Goal: Information Seeking & Learning: Learn about a topic

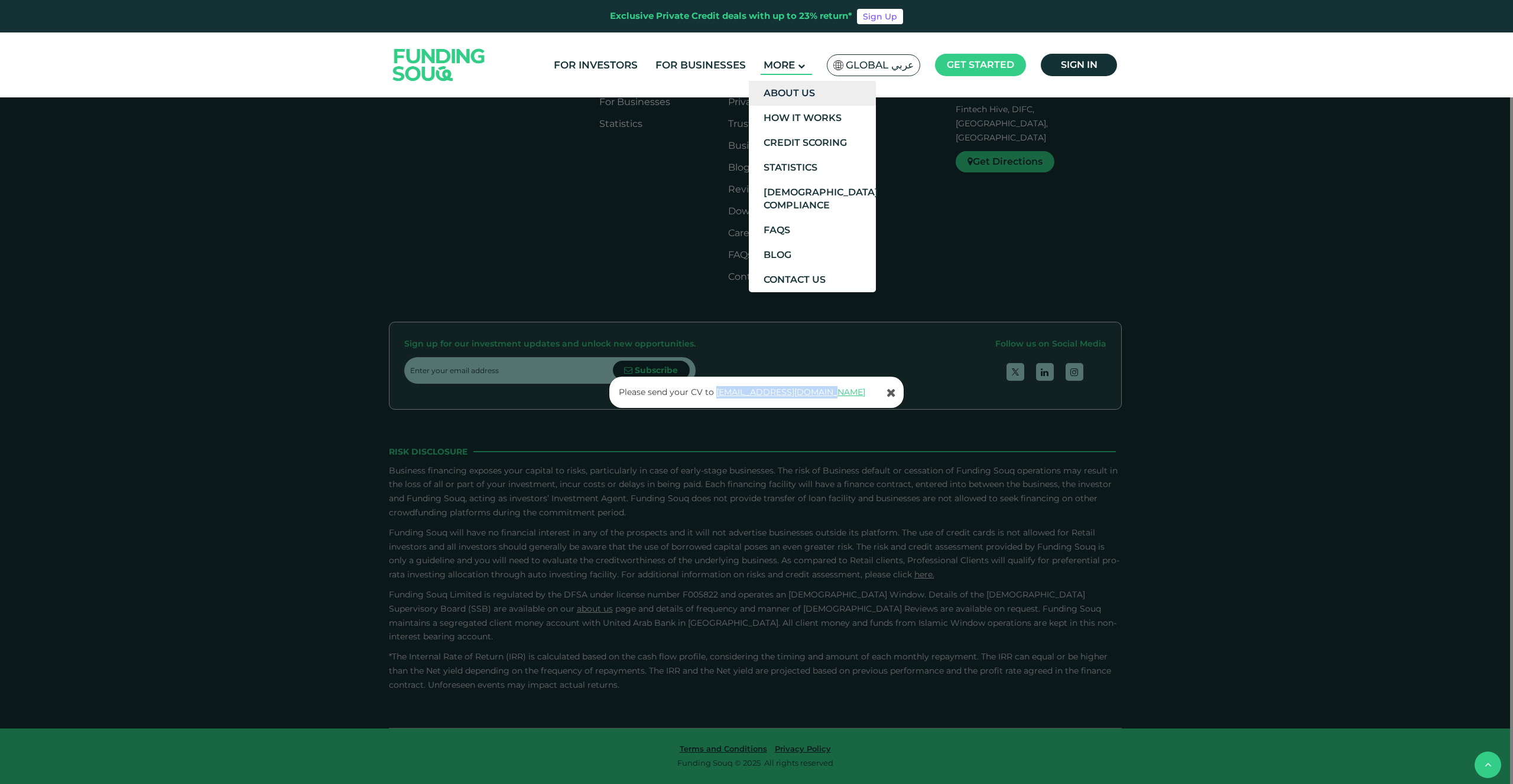
click at [794, 96] on link "About Us" at bounding box center [812, 93] width 127 height 25
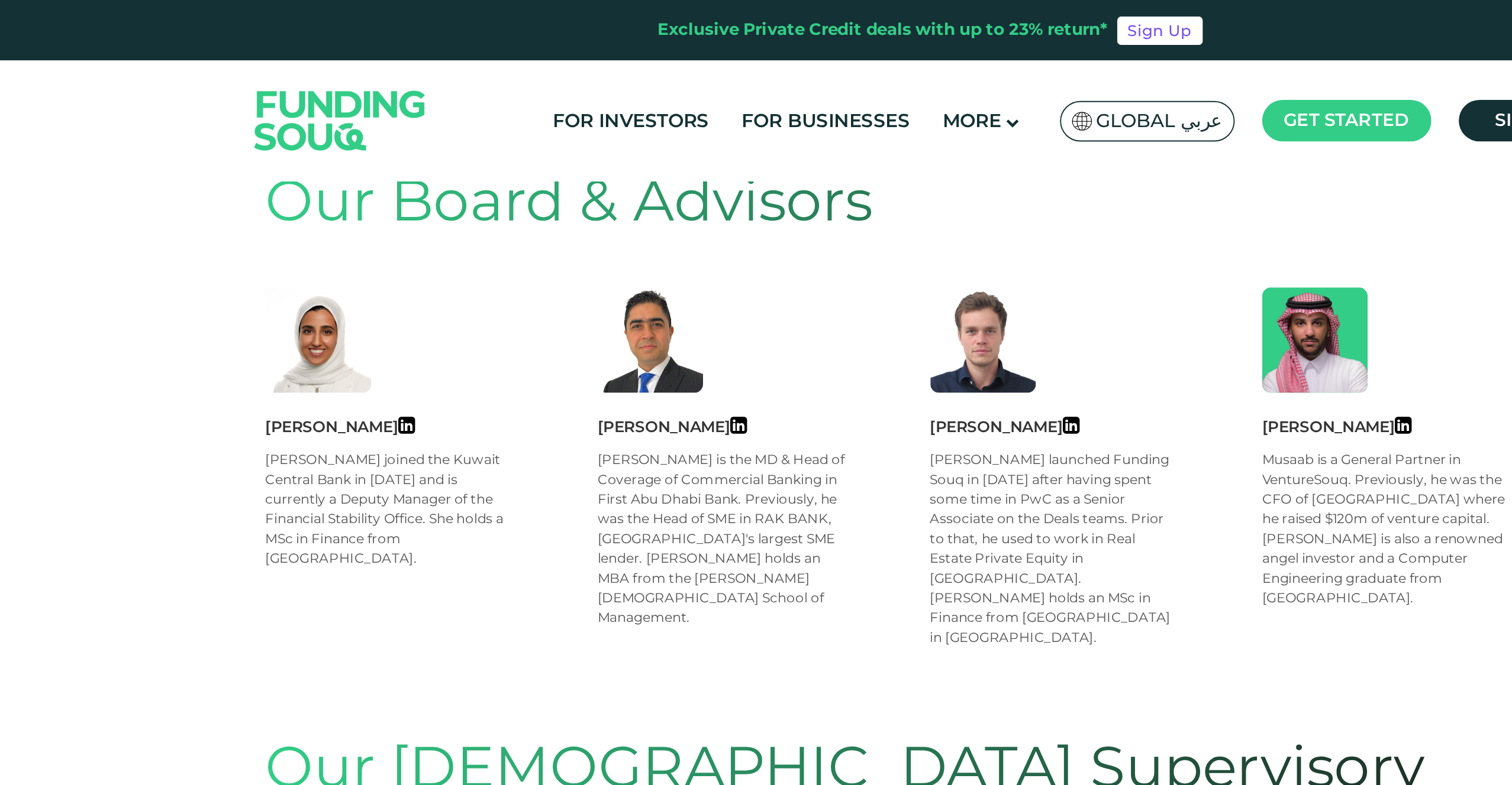
scroll to position [450, 0]
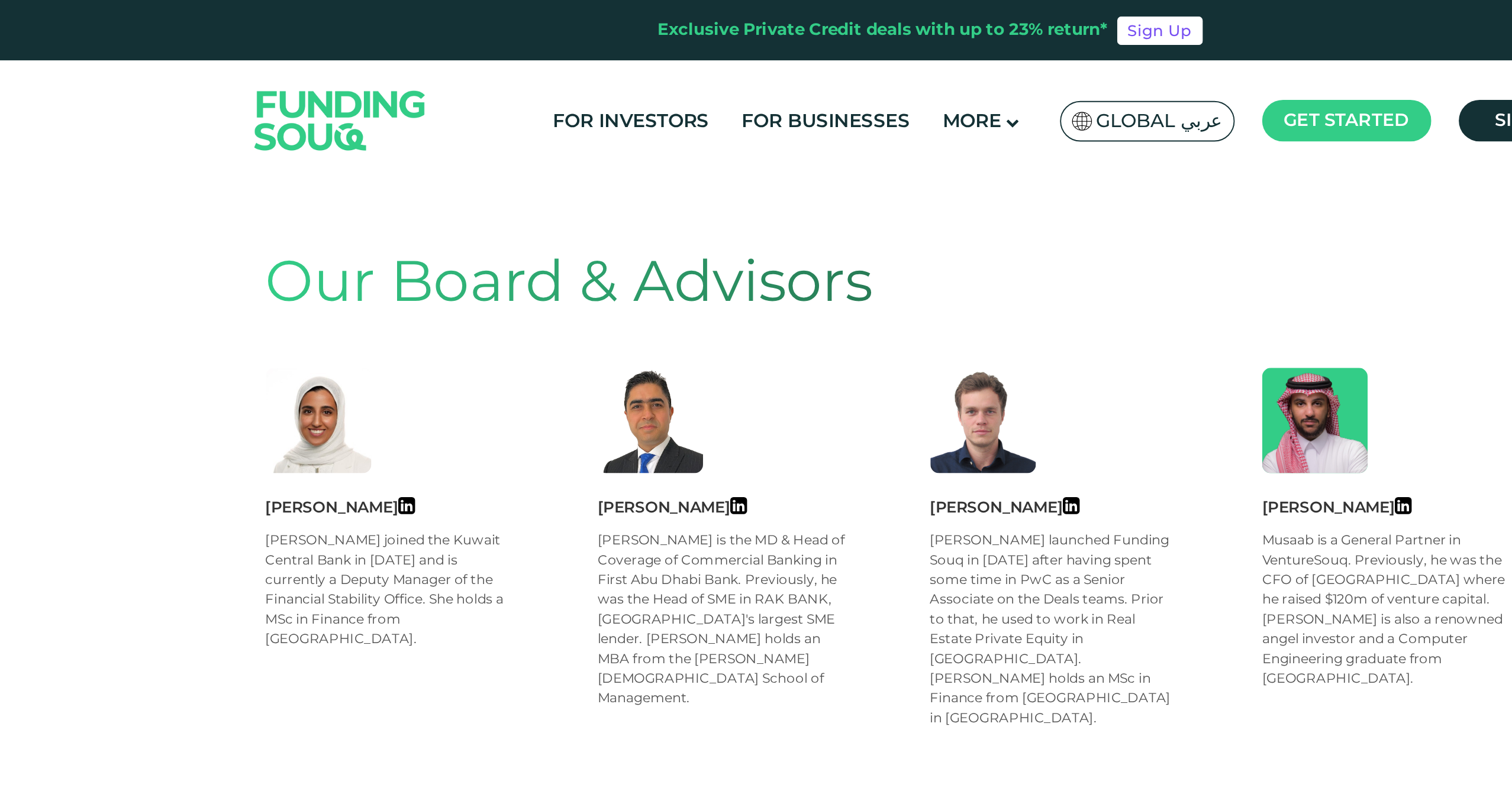
click at [713, 75] on ul "For Investors For Businesses More About Us How It Works" at bounding box center [834, 65] width 579 height 28
click at [723, 68] on link "For Businesses" at bounding box center [700, 65] width 96 height 20
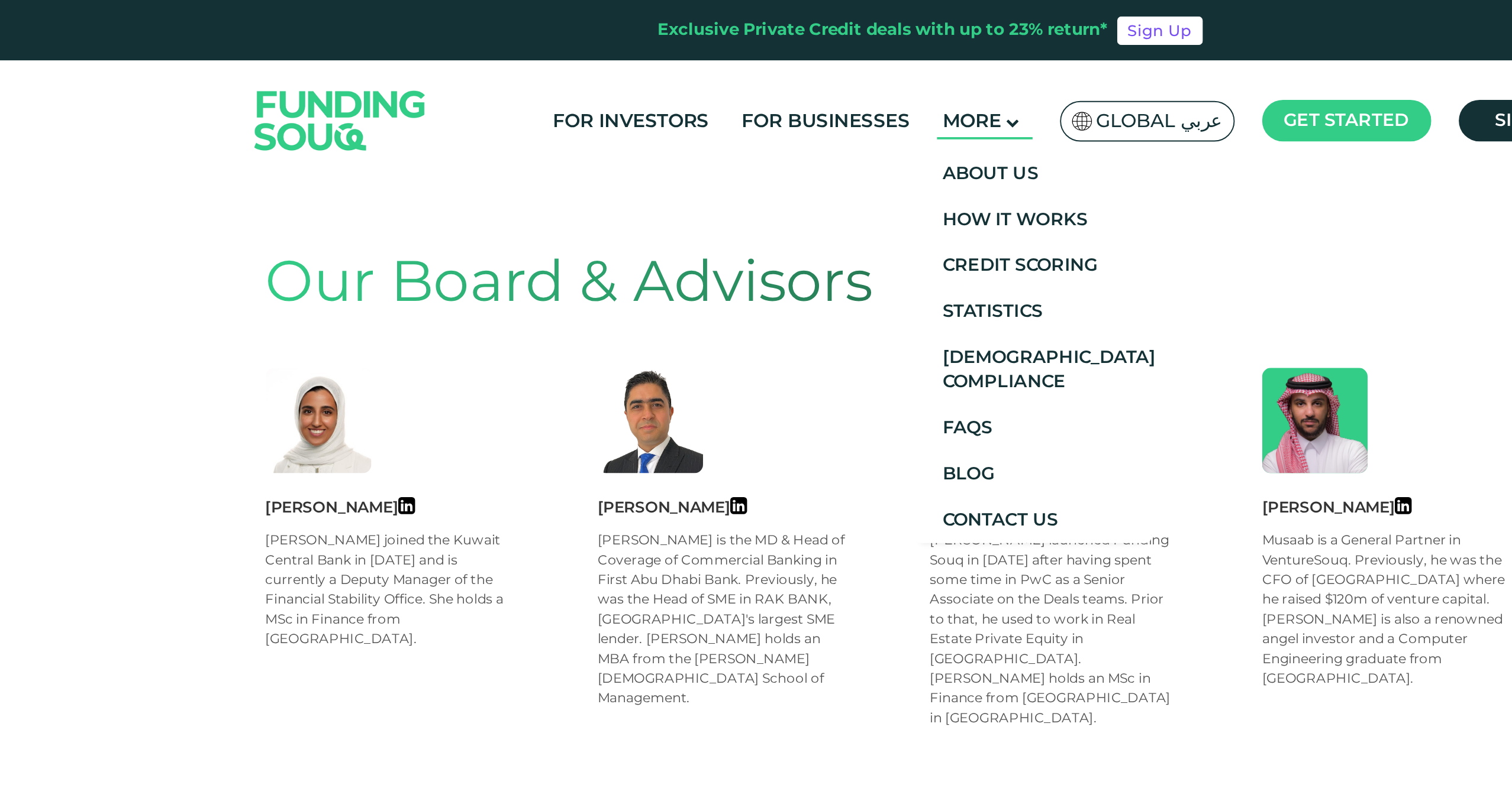
click at [794, 68] on span "More" at bounding box center [778, 65] width 31 height 12
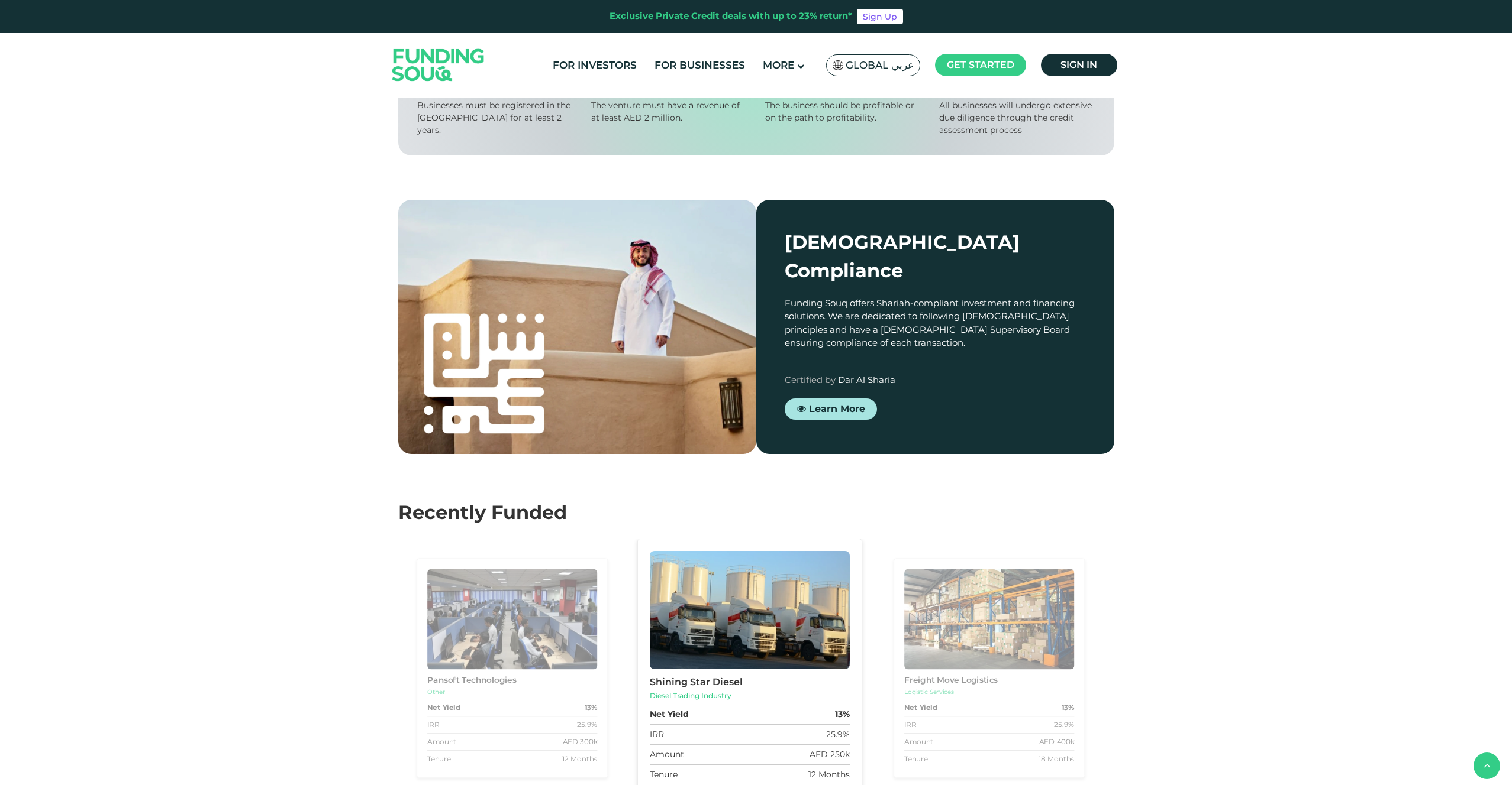
scroll to position [1461, 0]
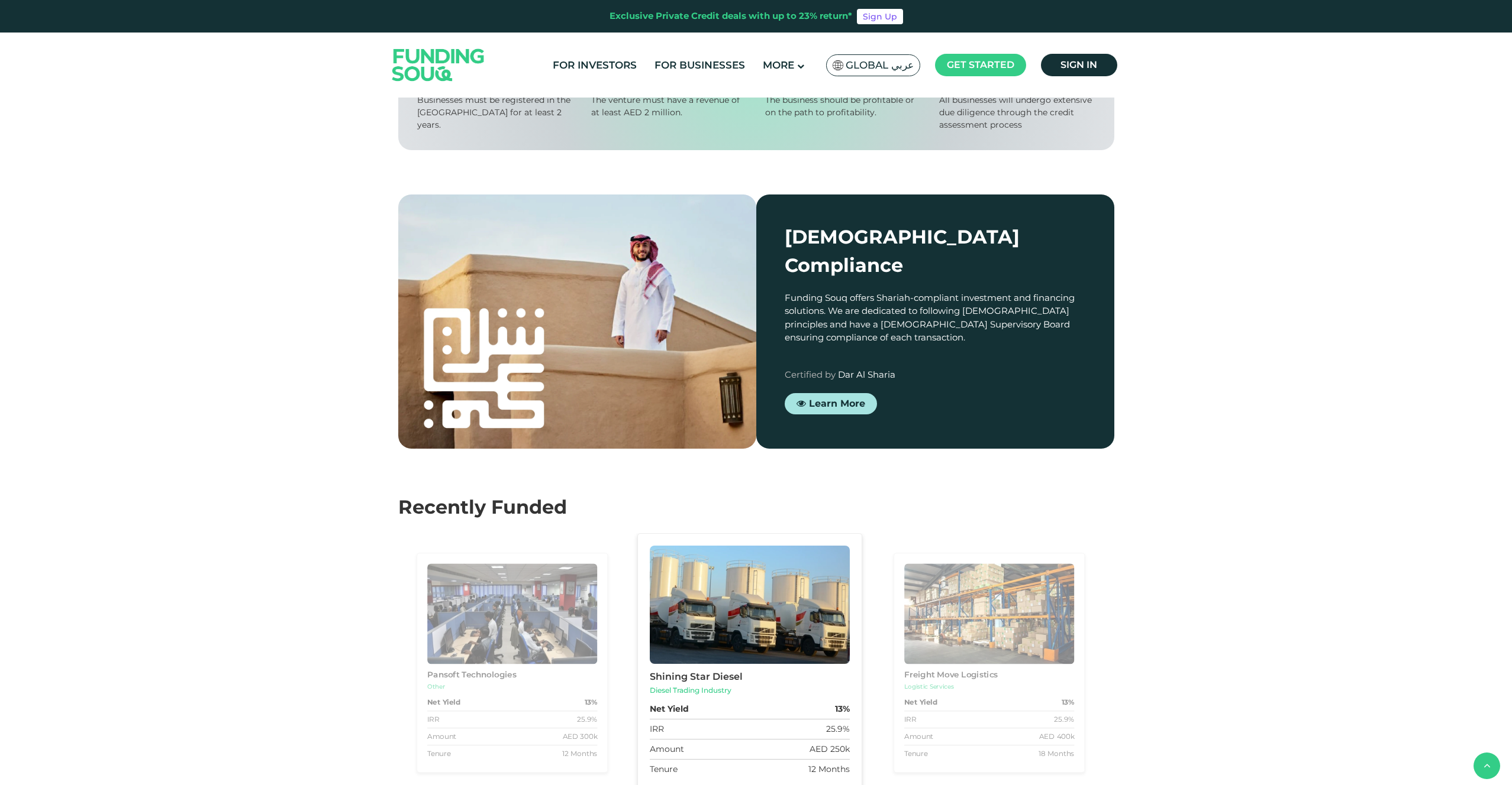
click at [686, 368] on img at bounding box center [577, 322] width 358 height 255
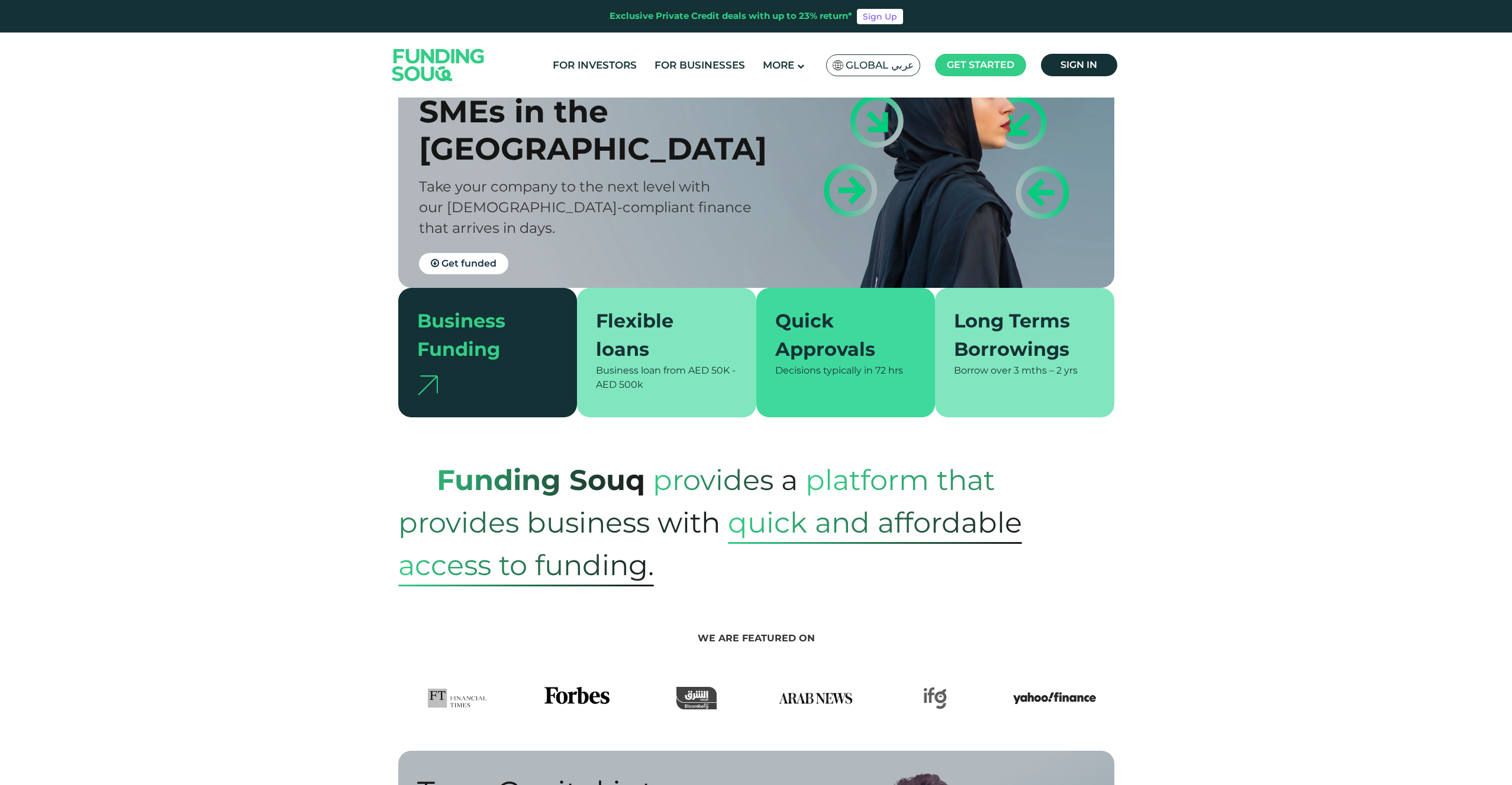
scroll to position [0, 0]
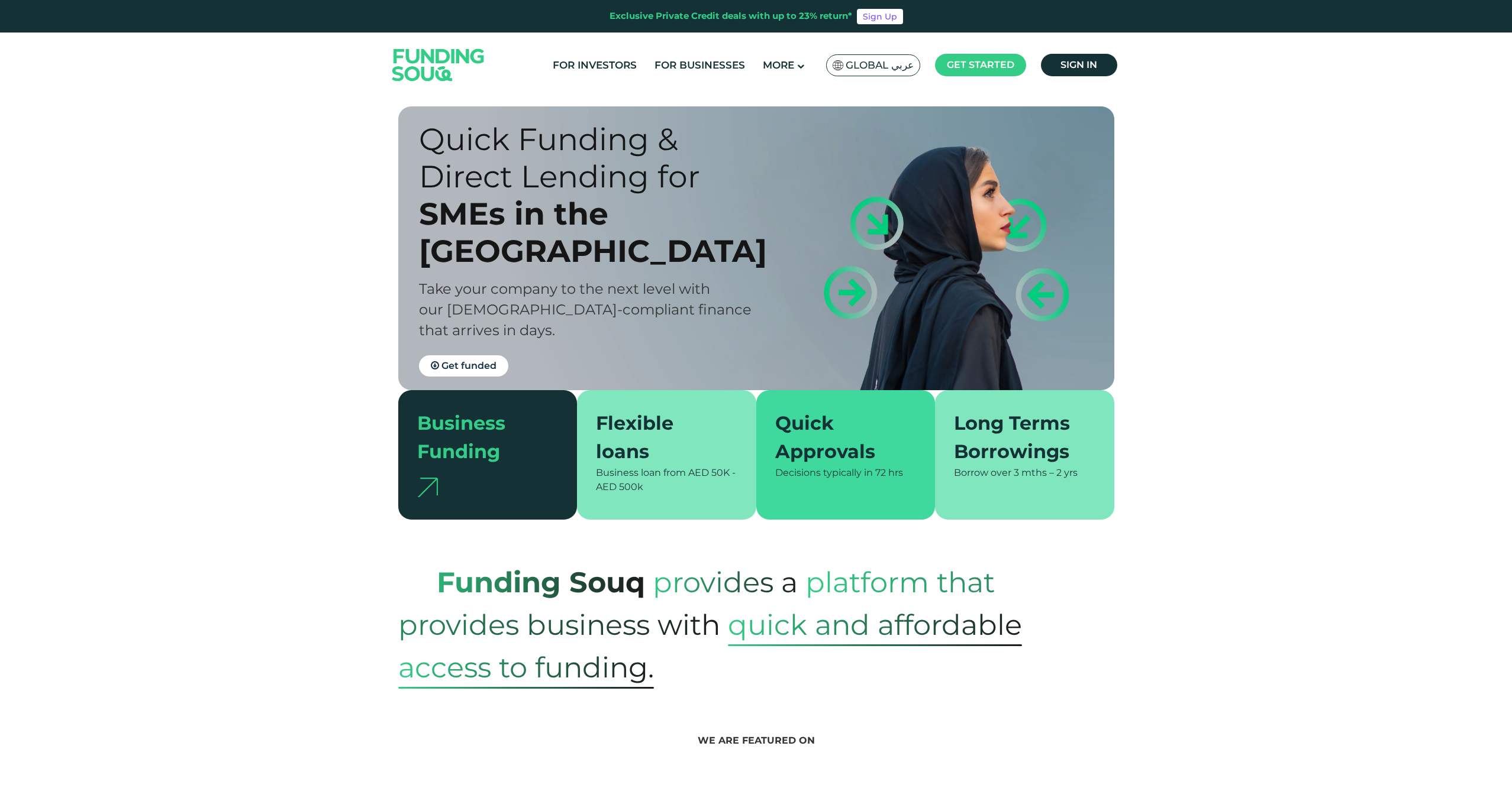
click at [897, 278] on div "Quick Funding & Direct Lending for SMEs in the UAE Take your company to the nex…" at bounding box center [765, 248] width 716 height 284
click at [686, 69] on link "For Businesses" at bounding box center [700, 65] width 96 height 20
